Goal: Transaction & Acquisition: Purchase product/service

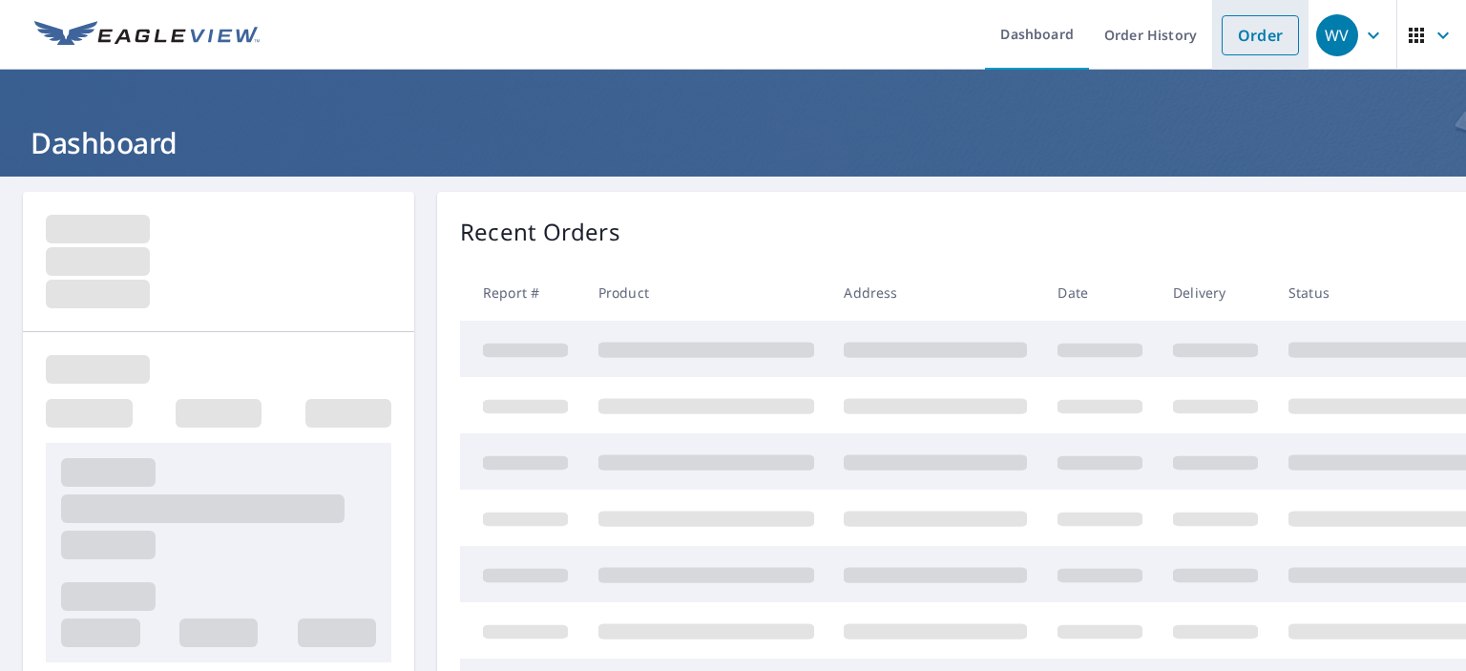
drag, startPoint x: 1258, startPoint y: 31, endPoint x: 1224, endPoint y: 37, distance: 35.0
click at [1258, 31] on link "Order" at bounding box center [1260, 35] width 77 height 40
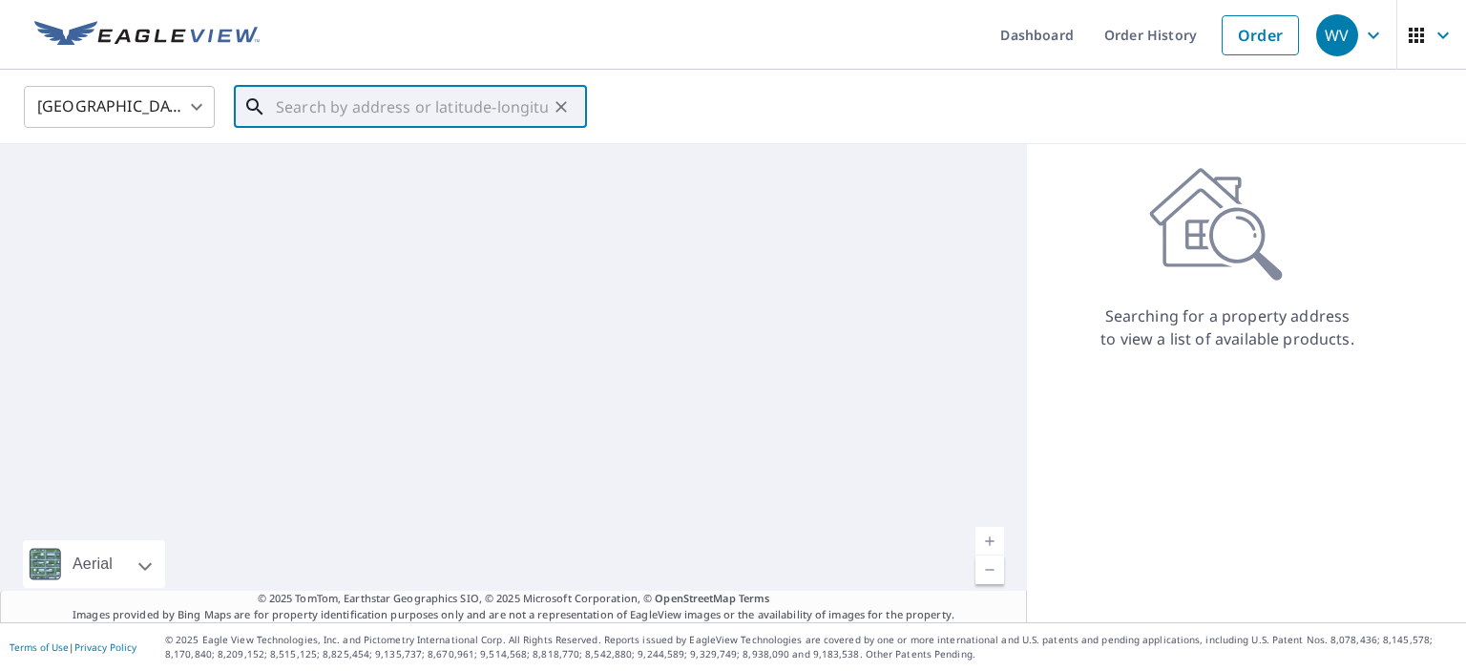
click at [354, 110] on input "text" at bounding box center [412, 106] width 272 height 53
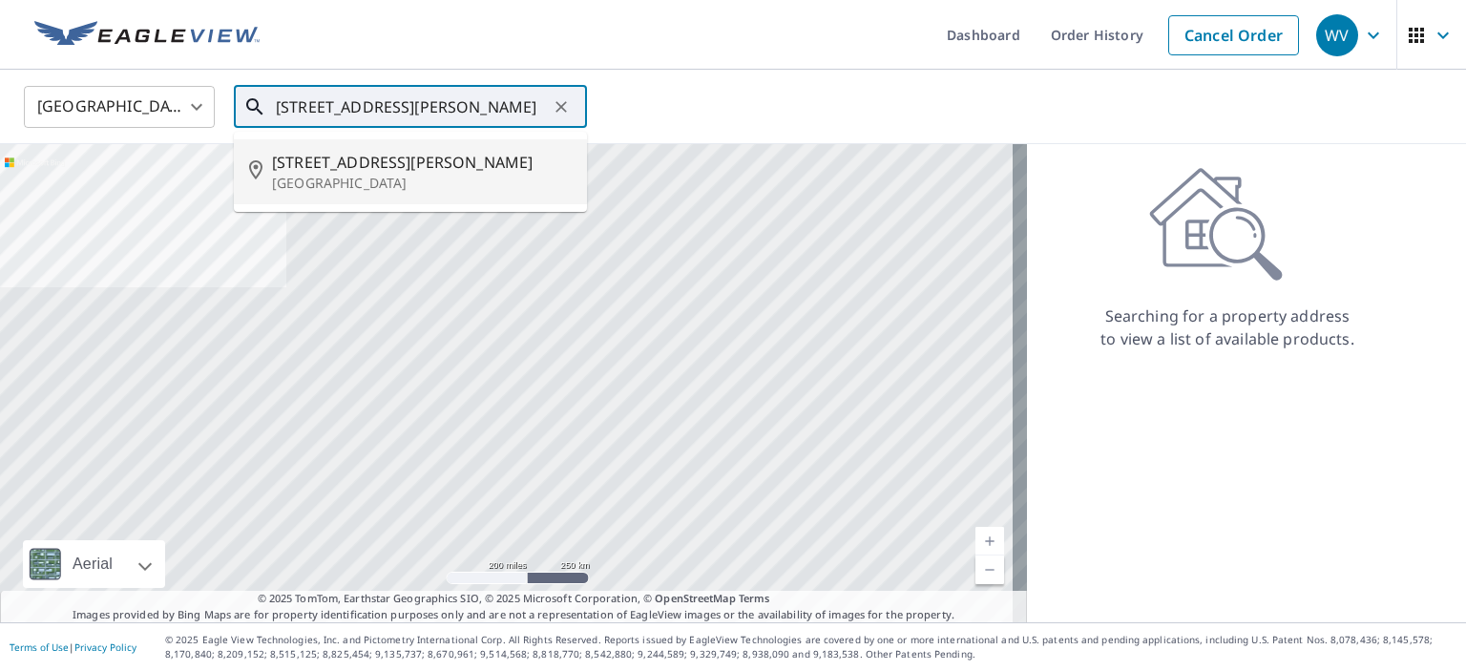
click at [321, 190] on p "[GEOGRAPHIC_DATA]" at bounding box center [422, 183] width 300 height 19
type input "[STREET_ADDRESS][PERSON_NAME]"
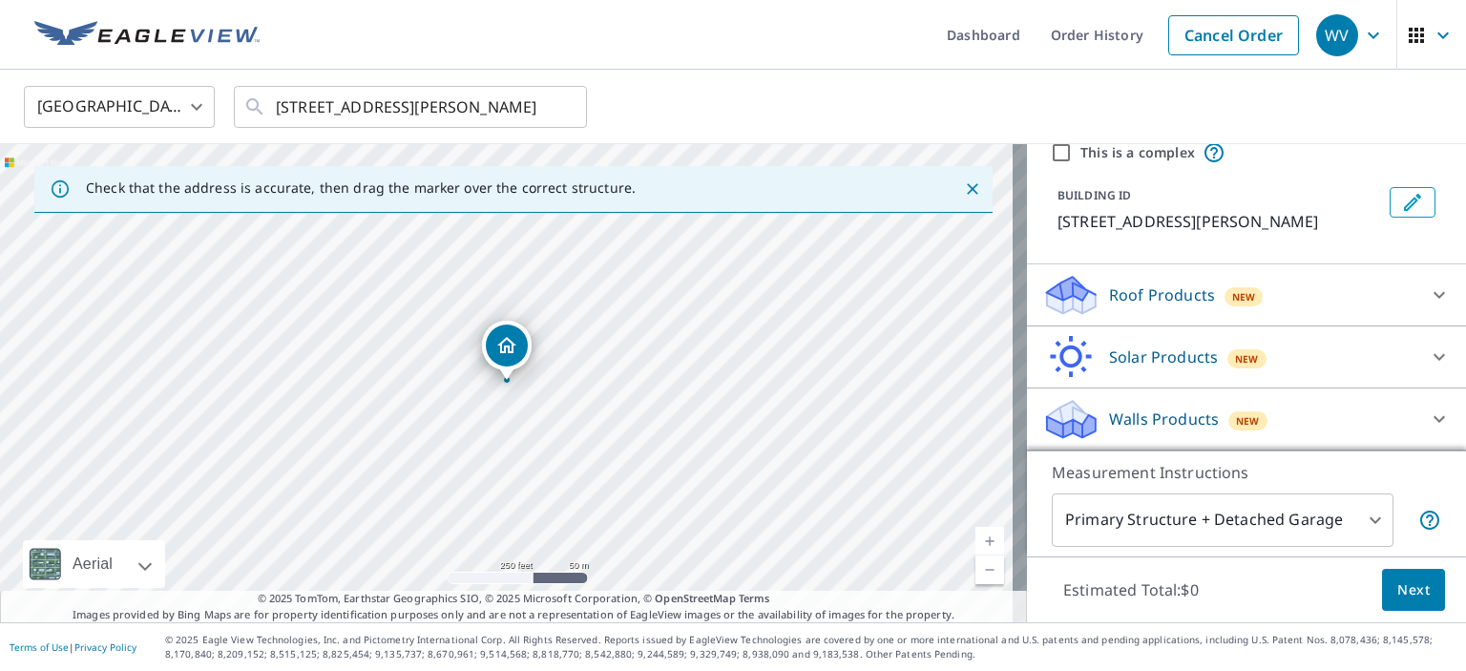
scroll to position [76, 0]
click at [1118, 419] on p "Walls Products" at bounding box center [1164, 419] width 110 height 23
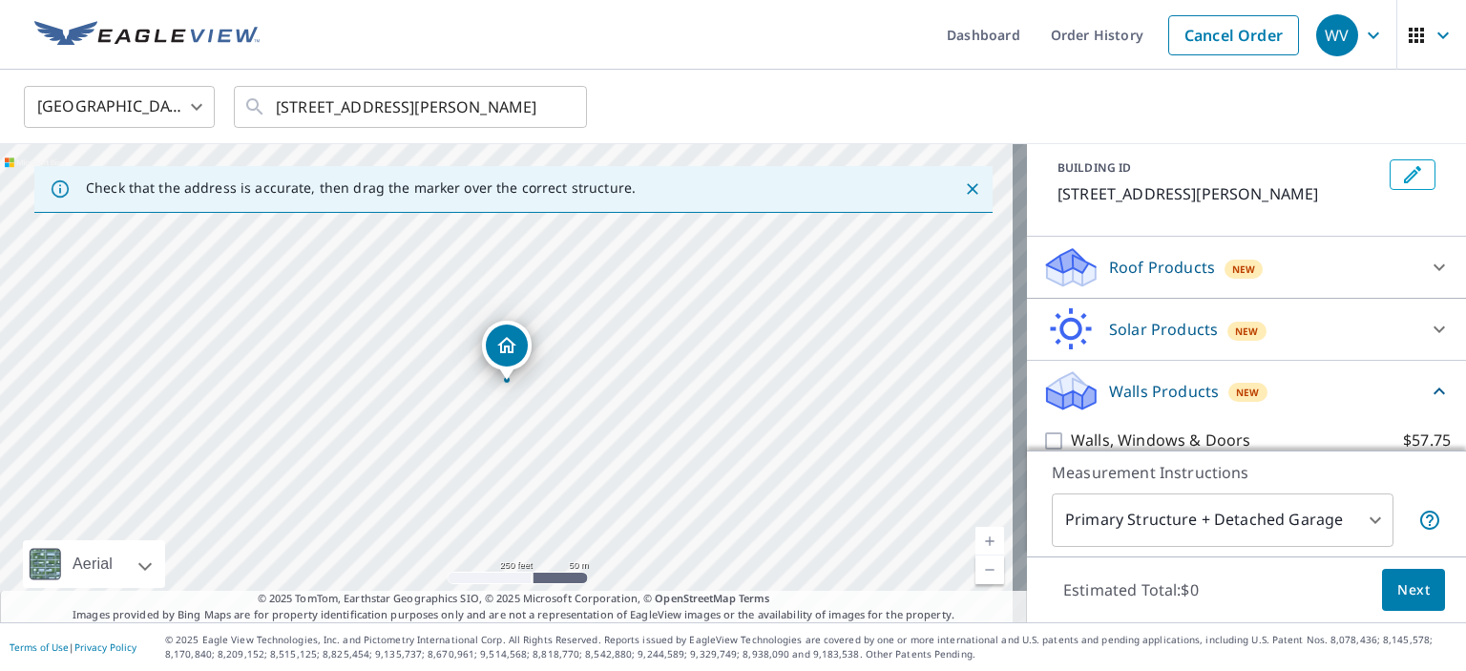
scroll to position [130, 0]
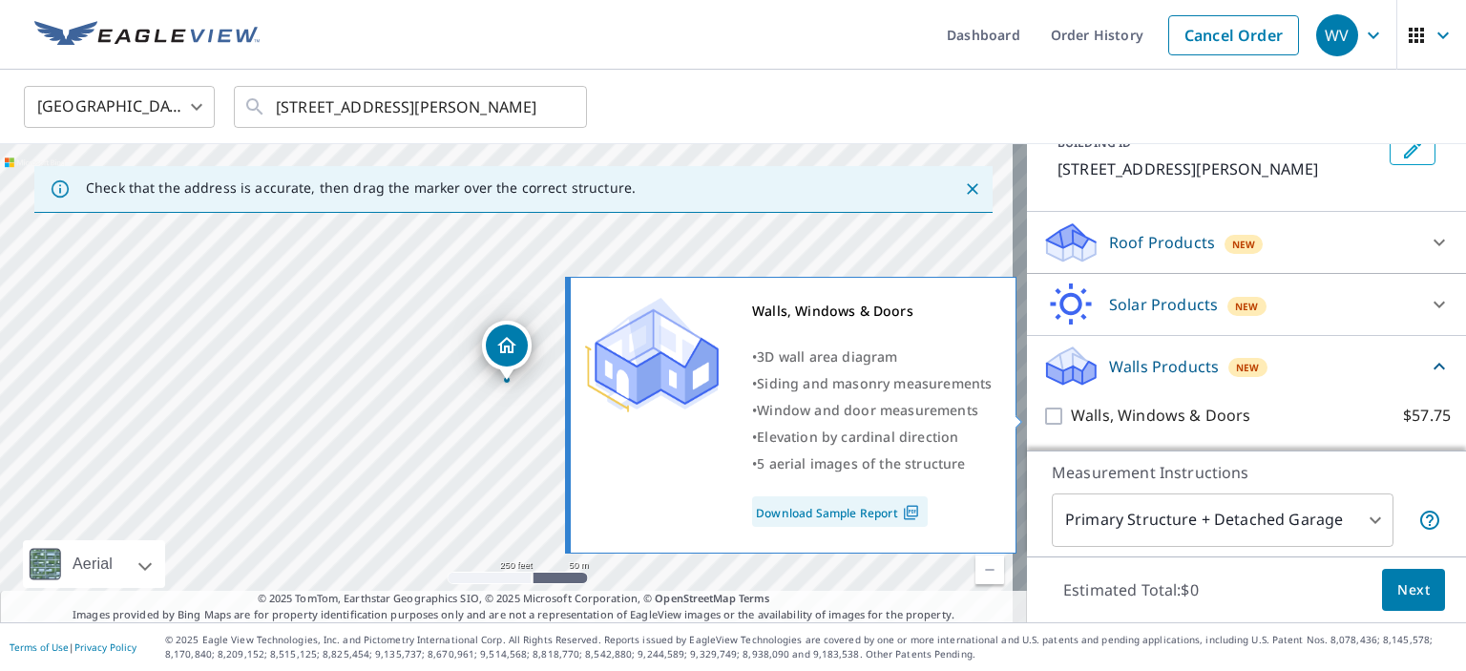
click at [1119, 408] on p "Walls, Windows & Doors" at bounding box center [1160, 416] width 179 height 24
click at [1071, 408] on input "Walls, Windows & Doors $57.75" at bounding box center [1056, 416] width 29 height 23
checkbox input "true"
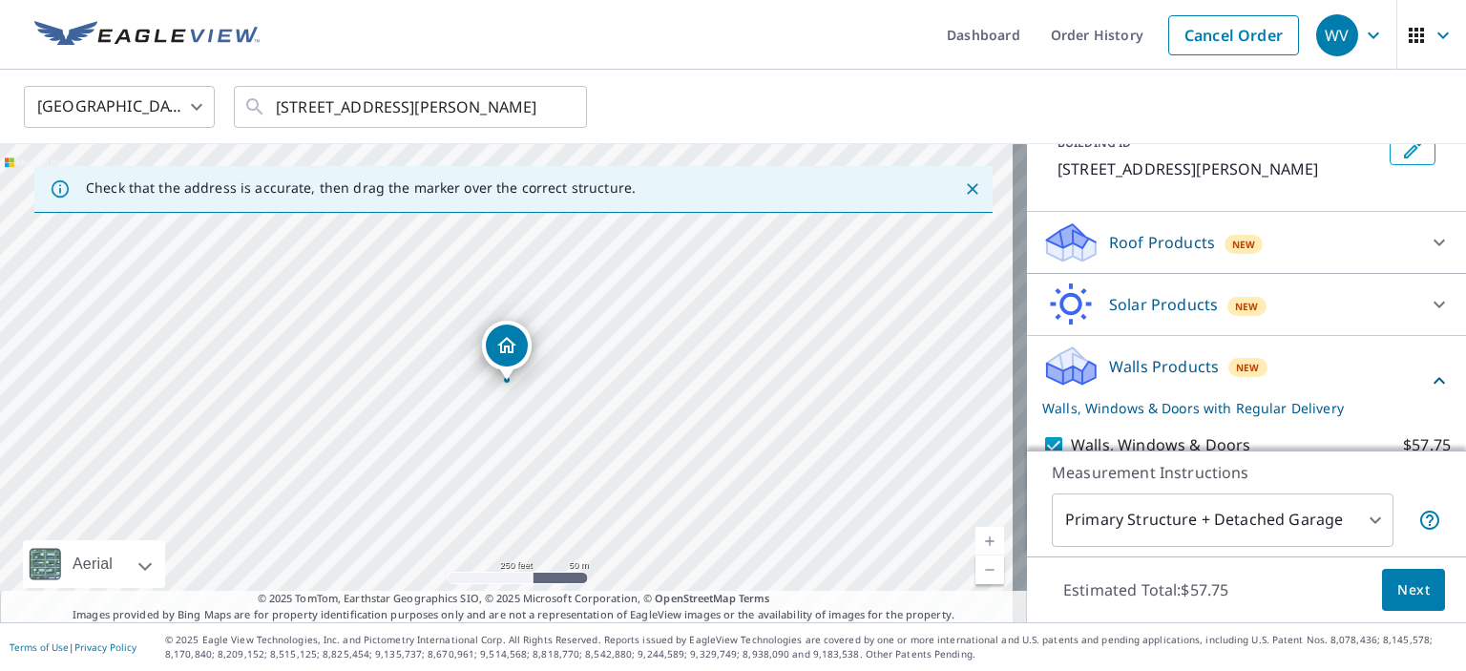
click at [1360, 519] on body "WV WV Dashboard Order History Cancel Order WV [GEOGRAPHIC_DATA] [GEOGRAPHIC_DAT…" at bounding box center [733, 335] width 1466 height 671
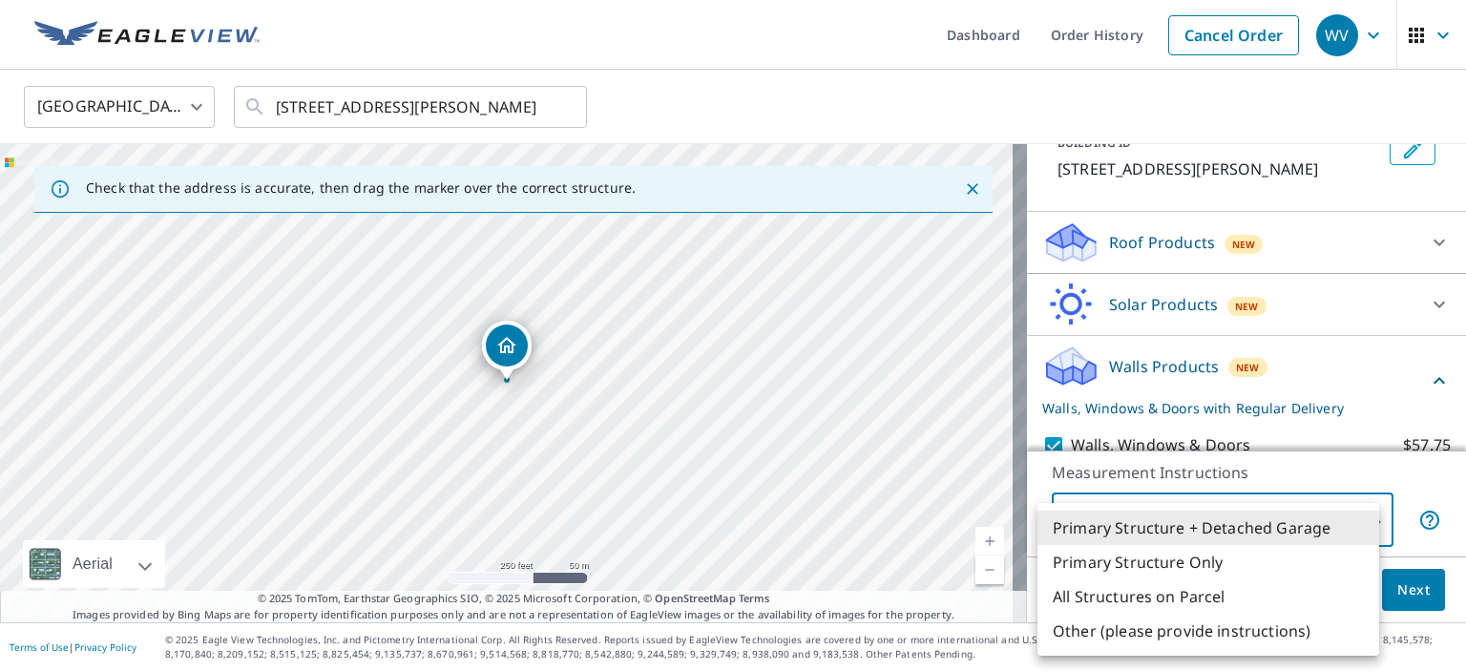
drag, startPoint x: 1157, startPoint y: 562, endPoint x: 1135, endPoint y: 555, distance: 22.9
click at [1157, 561] on li "Primary Structure Only" at bounding box center [1208, 562] width 342 height 34
type input "2"
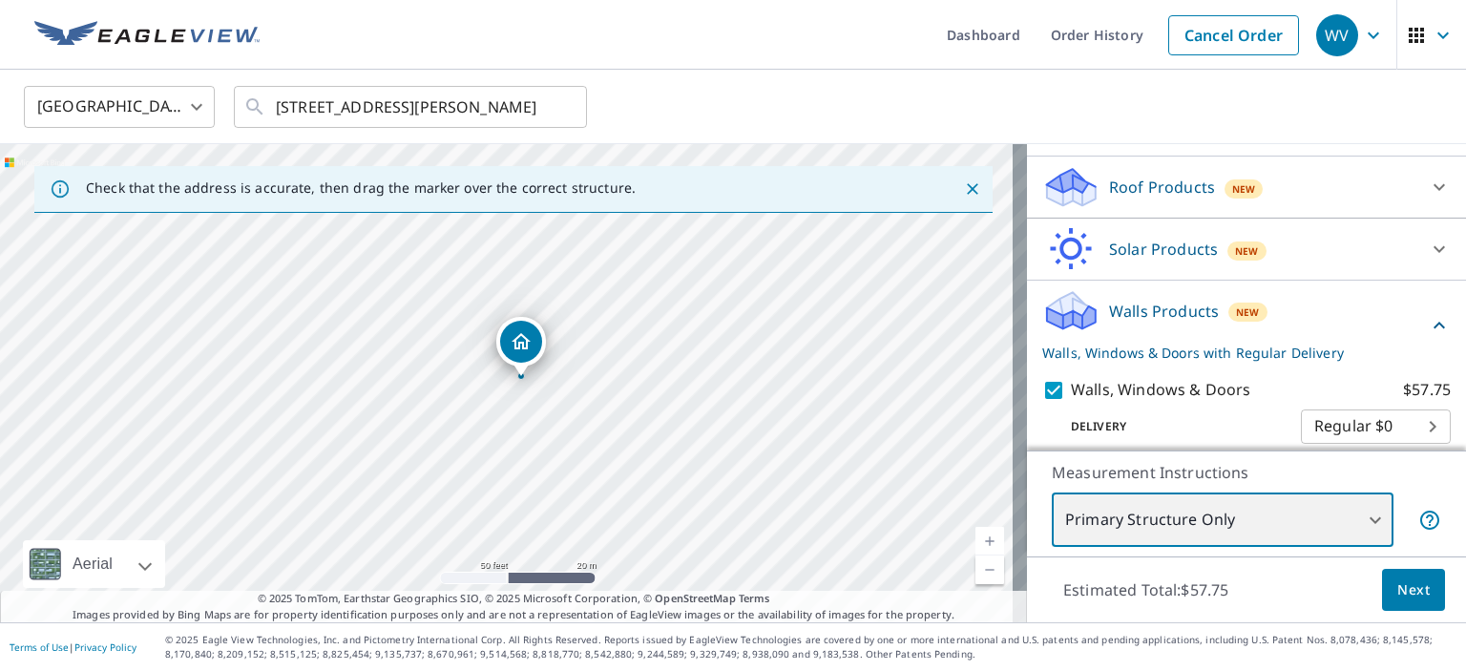
scroll to position [201, 0]
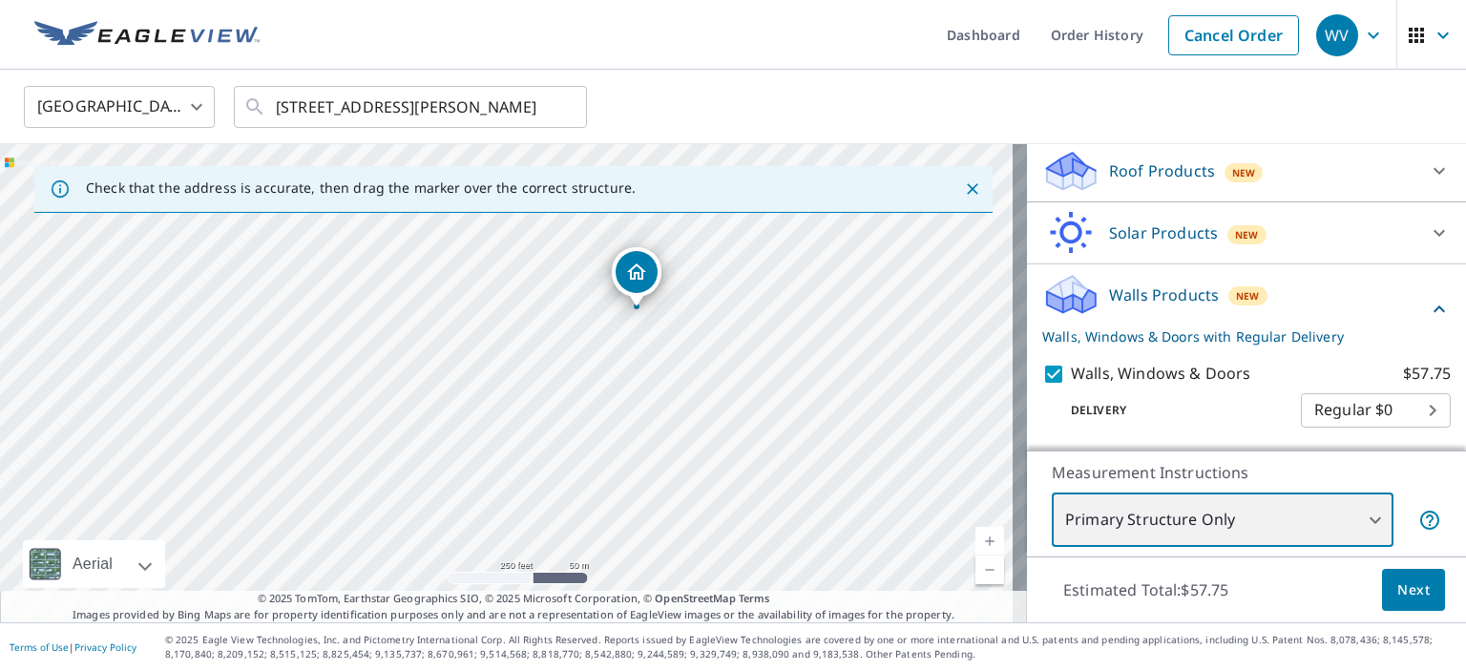
drag, startPoint x: 798, startPoint y: 492, endPoint x: 811, endPoint y: 356, distance: 136.2
click at [811, 356] on div "[STREET_ADDRESS][PERSON_NAME]" at bounding box center [513, 383] width 1027 height 478
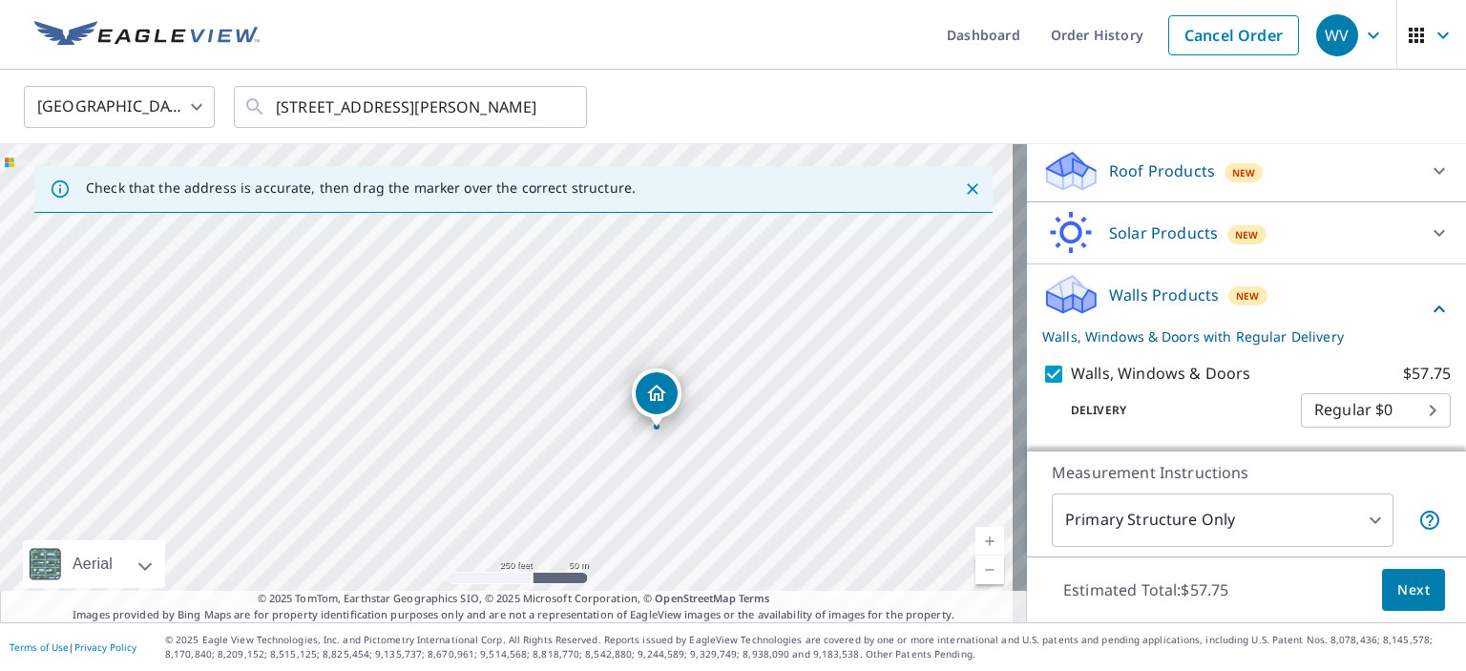
drag, startPoint x: 639, startPoint y: 270, endPoint x: 659, endPoint y: 390, distance: 121.9
click at [1407, 589] on span "Next" at bounding box center [1413, 590] width 32 height 24
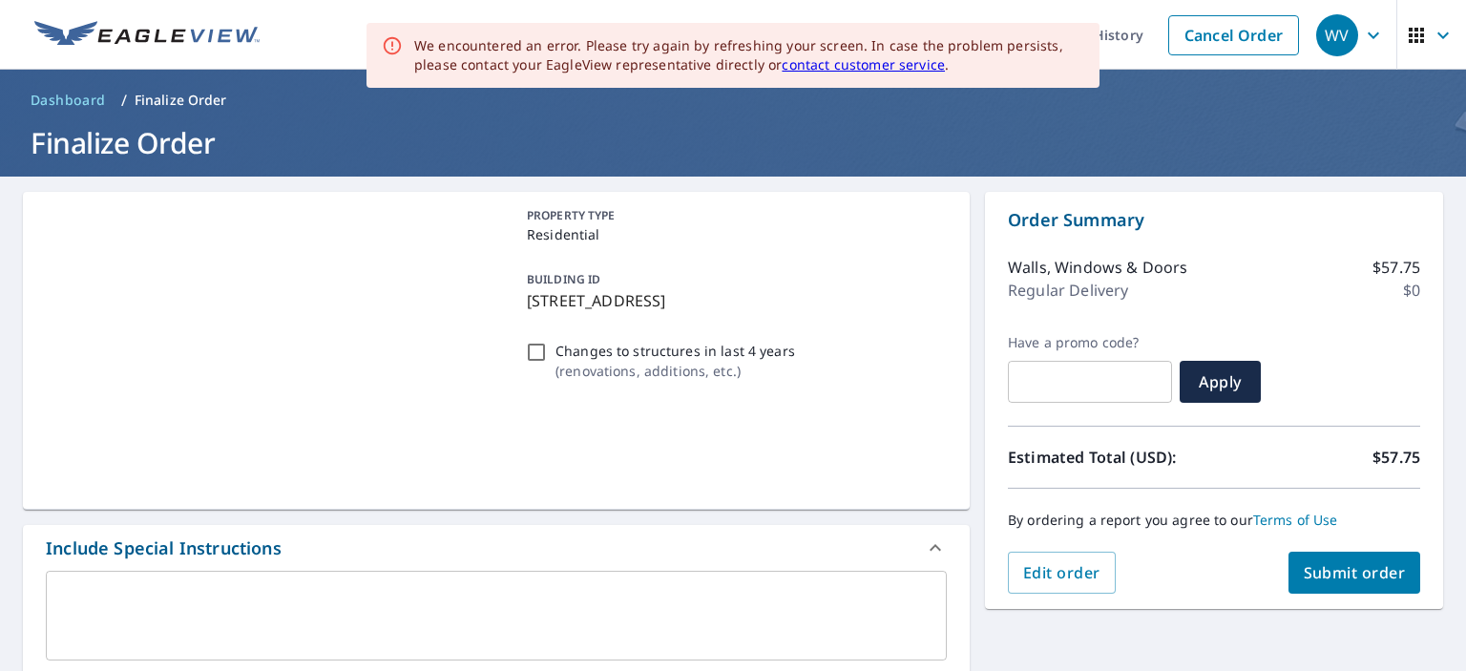
click at [529, 350] on input "Changes to structures in last 4 years ( renovations, additions, etc. )" at bounding box center [536, 352] width 23 height 23
checkbox input "true"
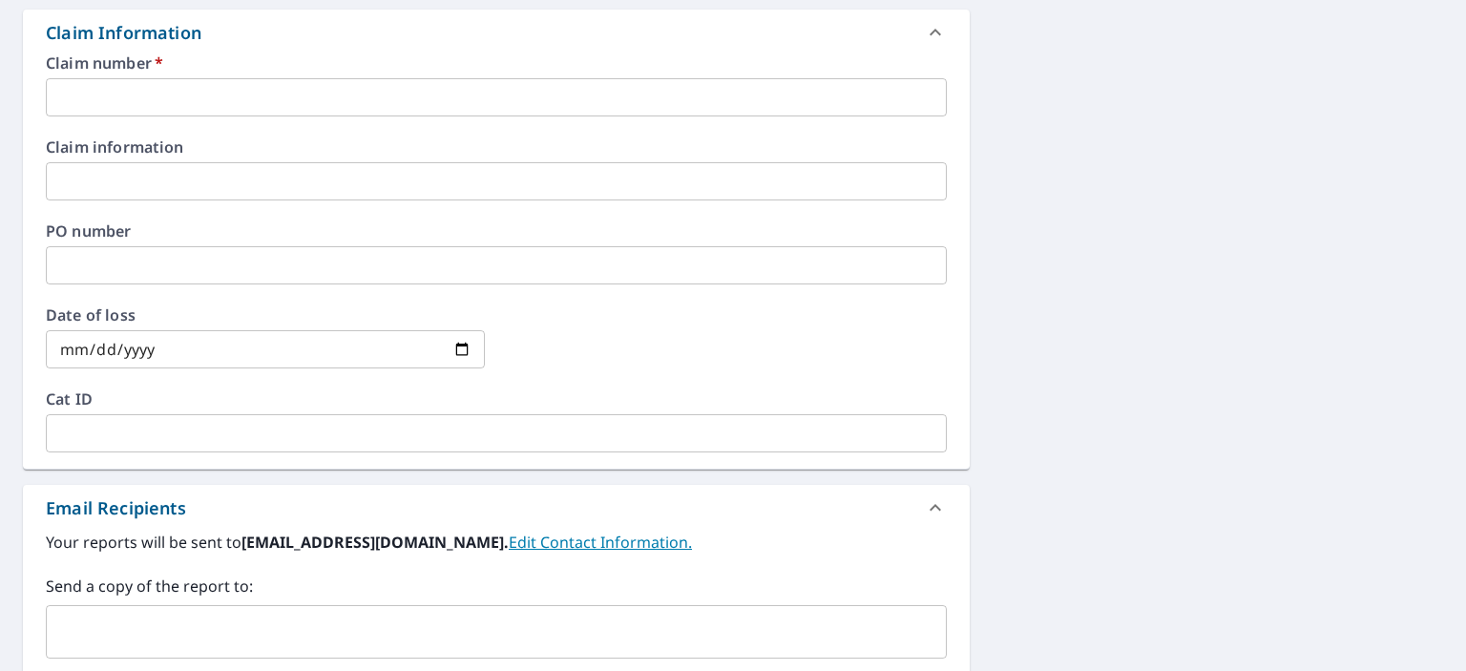
scroll to position [668, 0]
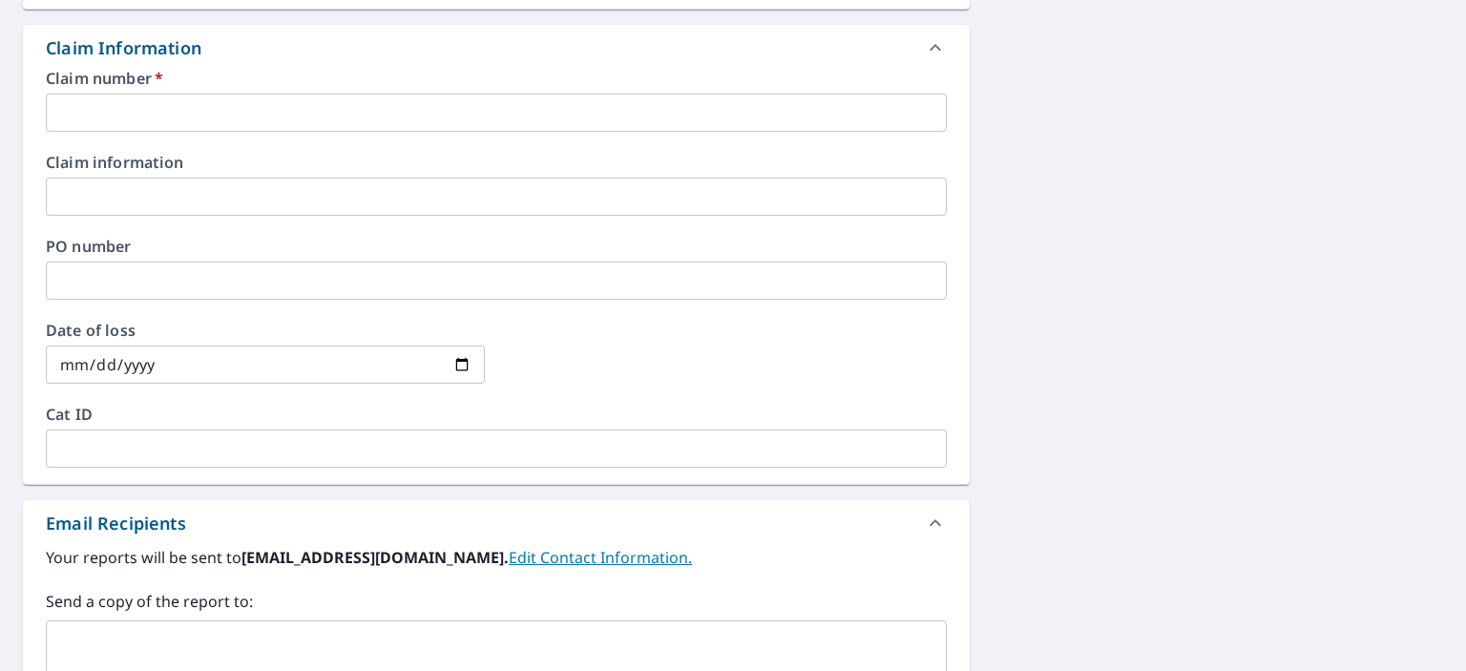
click at [146, 106] on input "text" at bounding box center [496, 113] width 901 height 38
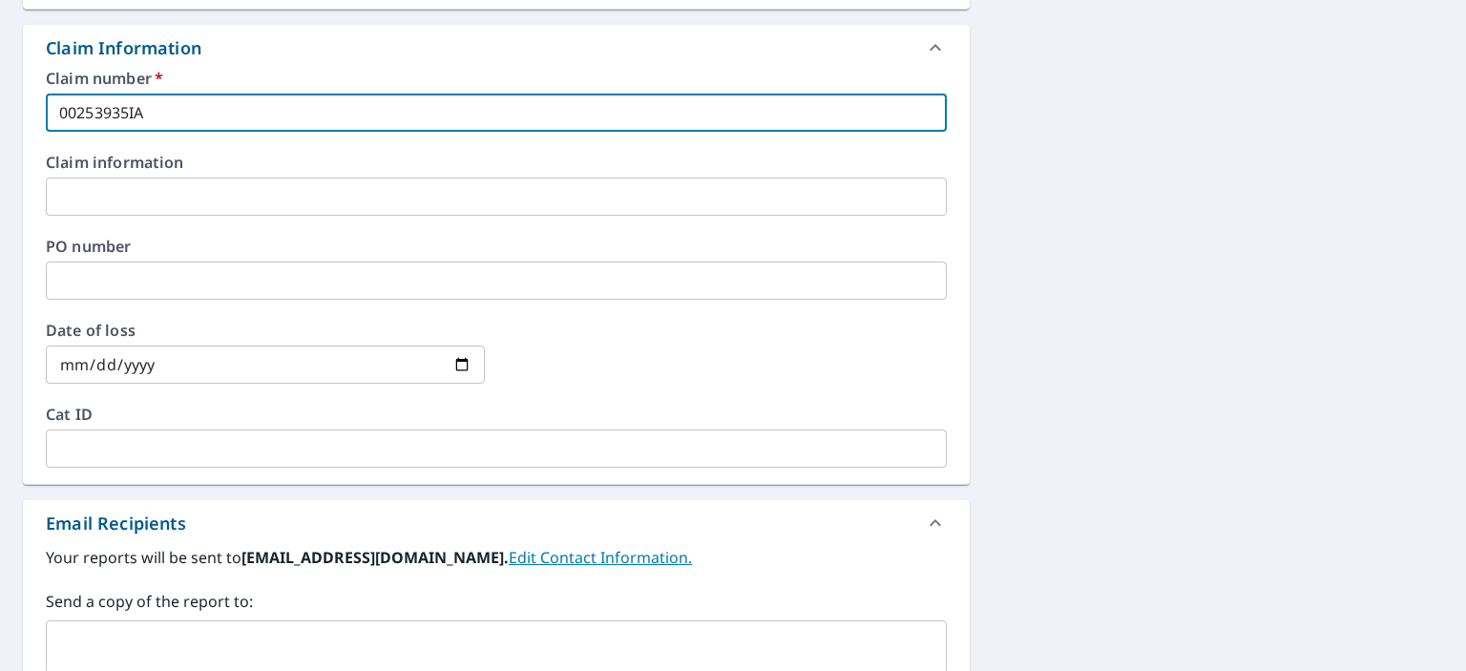
type input "00253935IA"
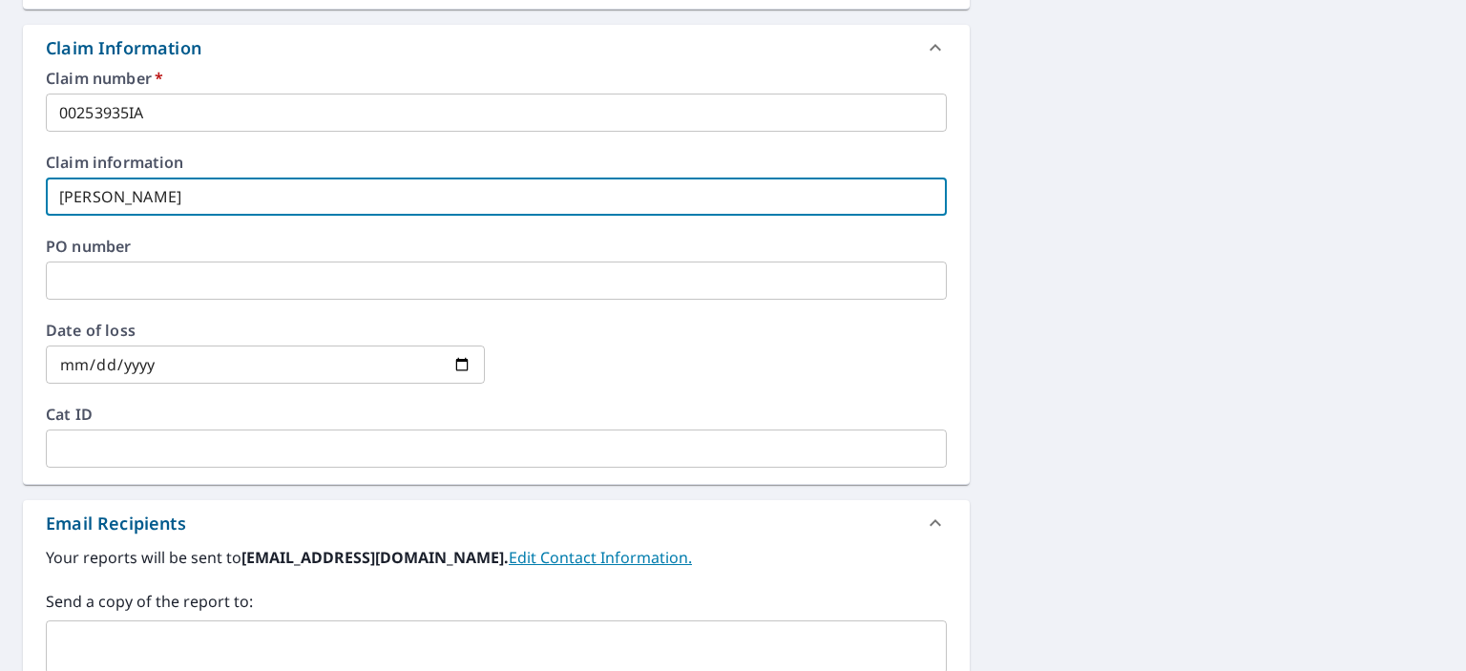
type input "[PERSON_NAME]"
click at [98, 641] on input "text" at bounding box center [481, 647] width 855 height 36
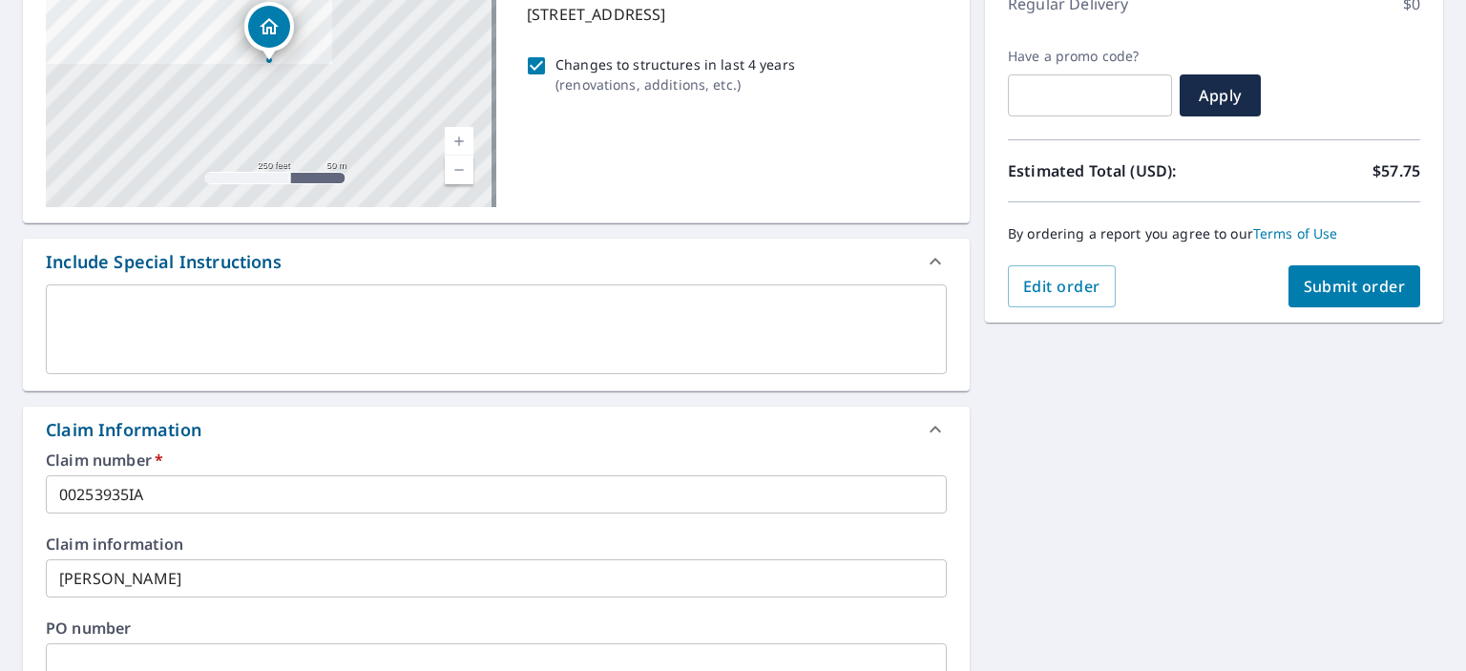
scroll to position [0, 0]
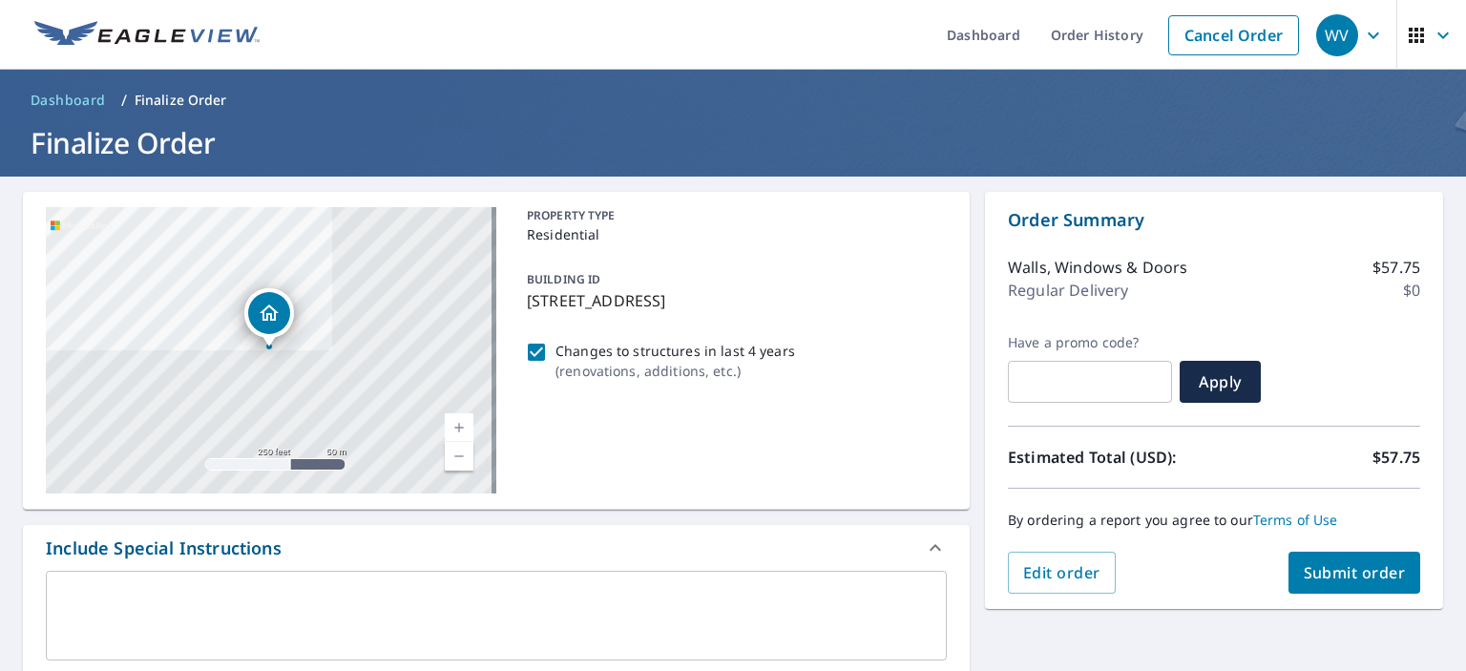
type input "[EMAIL_ADDRESS][DOMAIN_NAME]"
click at [1349, 569] on span "Submit order" at bounding box center [1355, 572] width 102 height 21
